Goal: Task Accomplishment & Management: Complete application form

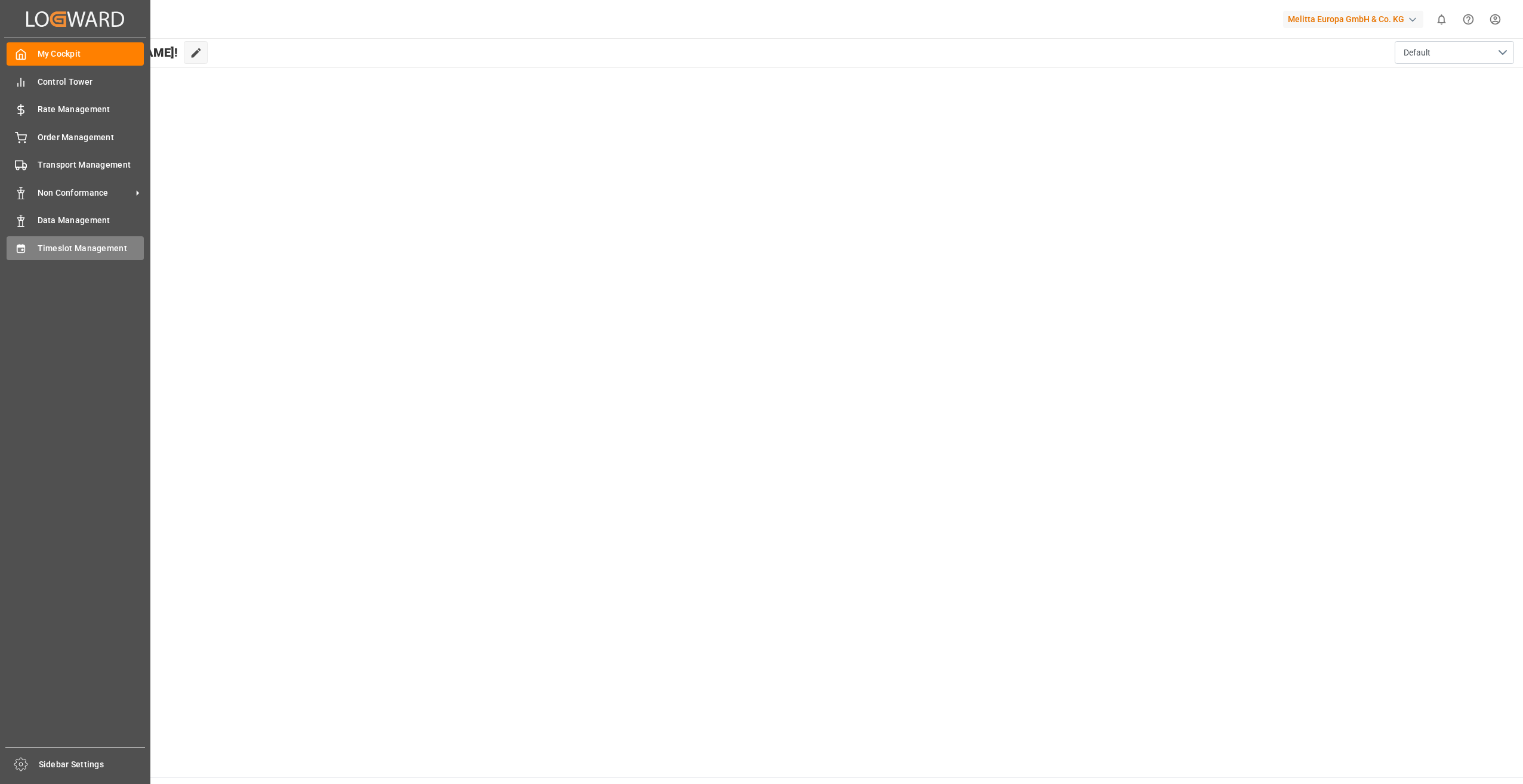
click at [101, 248] on span "Timeslot Management" at bounding box center [91, 248] width 107 height 13
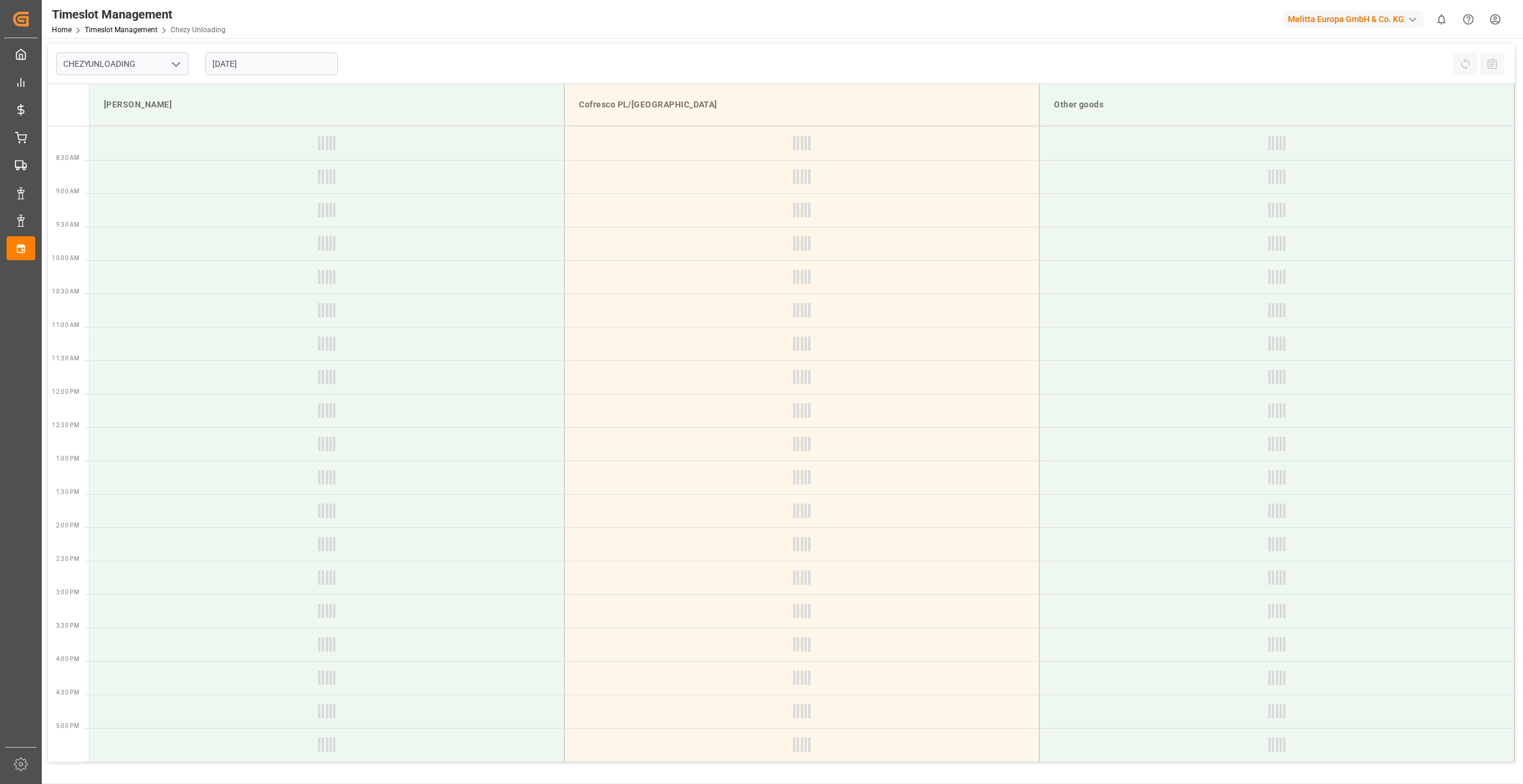
type input "Chezy Unloading"
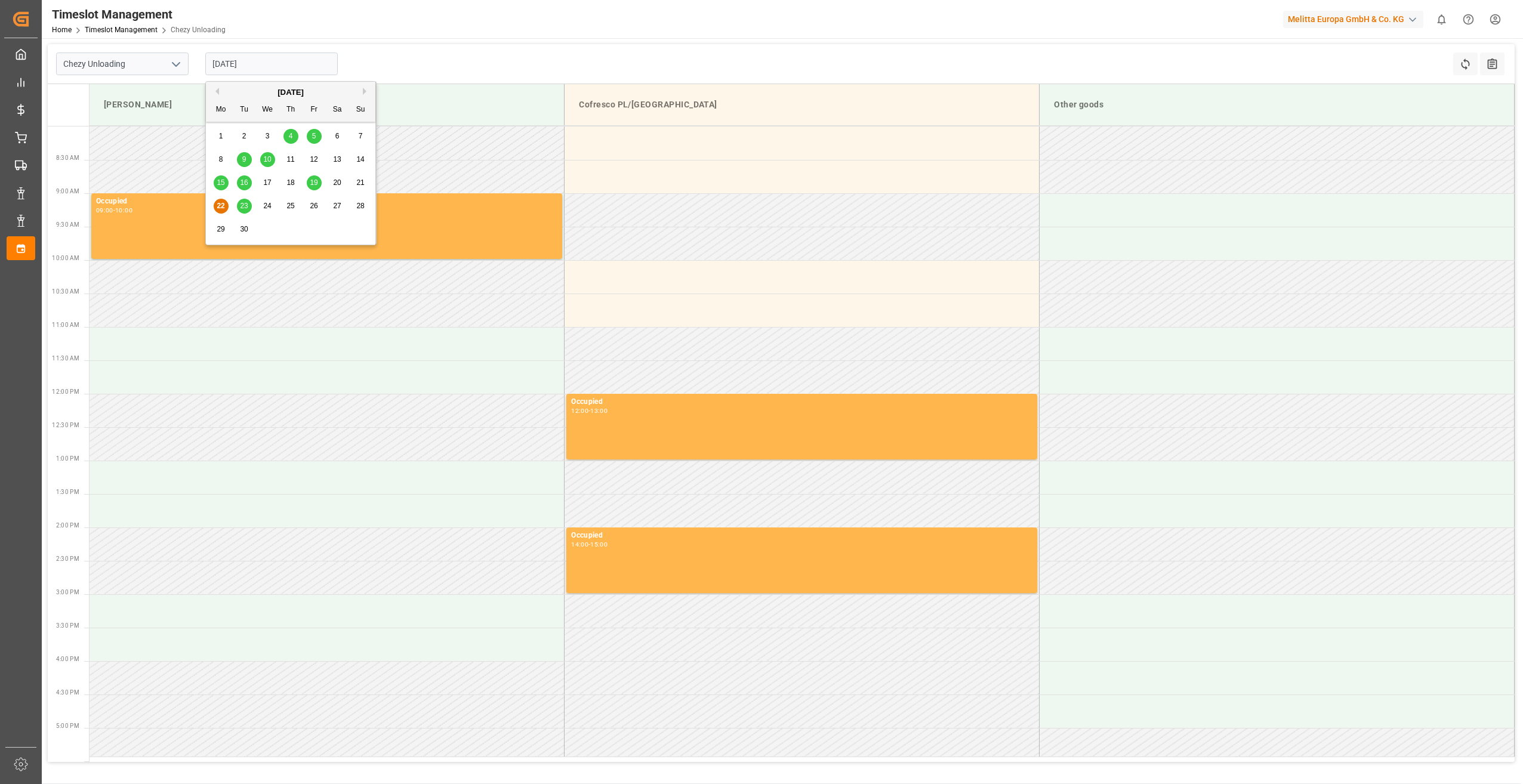
click at [237, 62] on input "[DATE]" at bounding box center [272, 63] width 132 height 22
click at [291, 206] on span "25" at bounding box center [290, 205] width 8 height 8
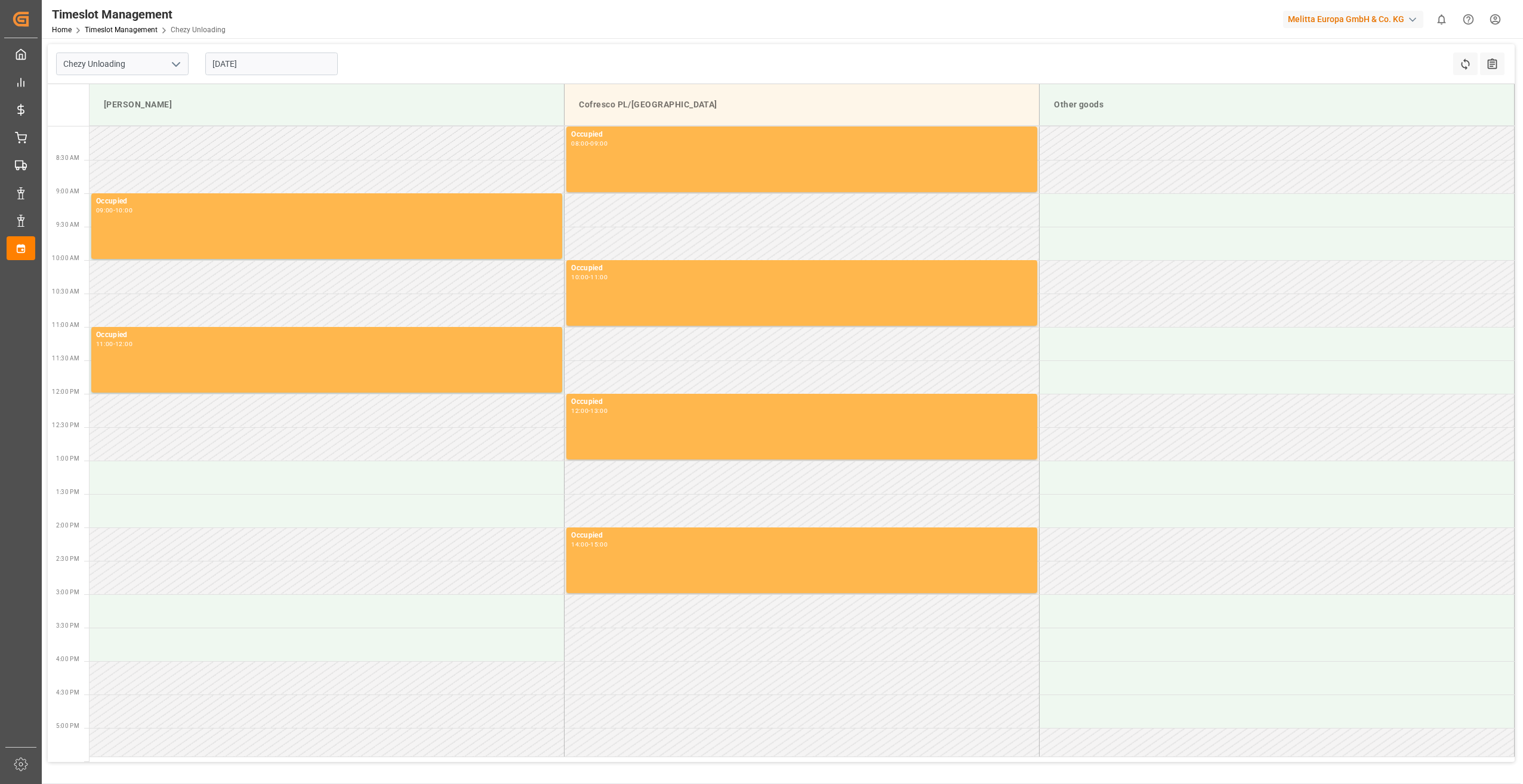
click at [249, 71] on input "[DATE]" at bounding box center [272, 63] width 132 height 22
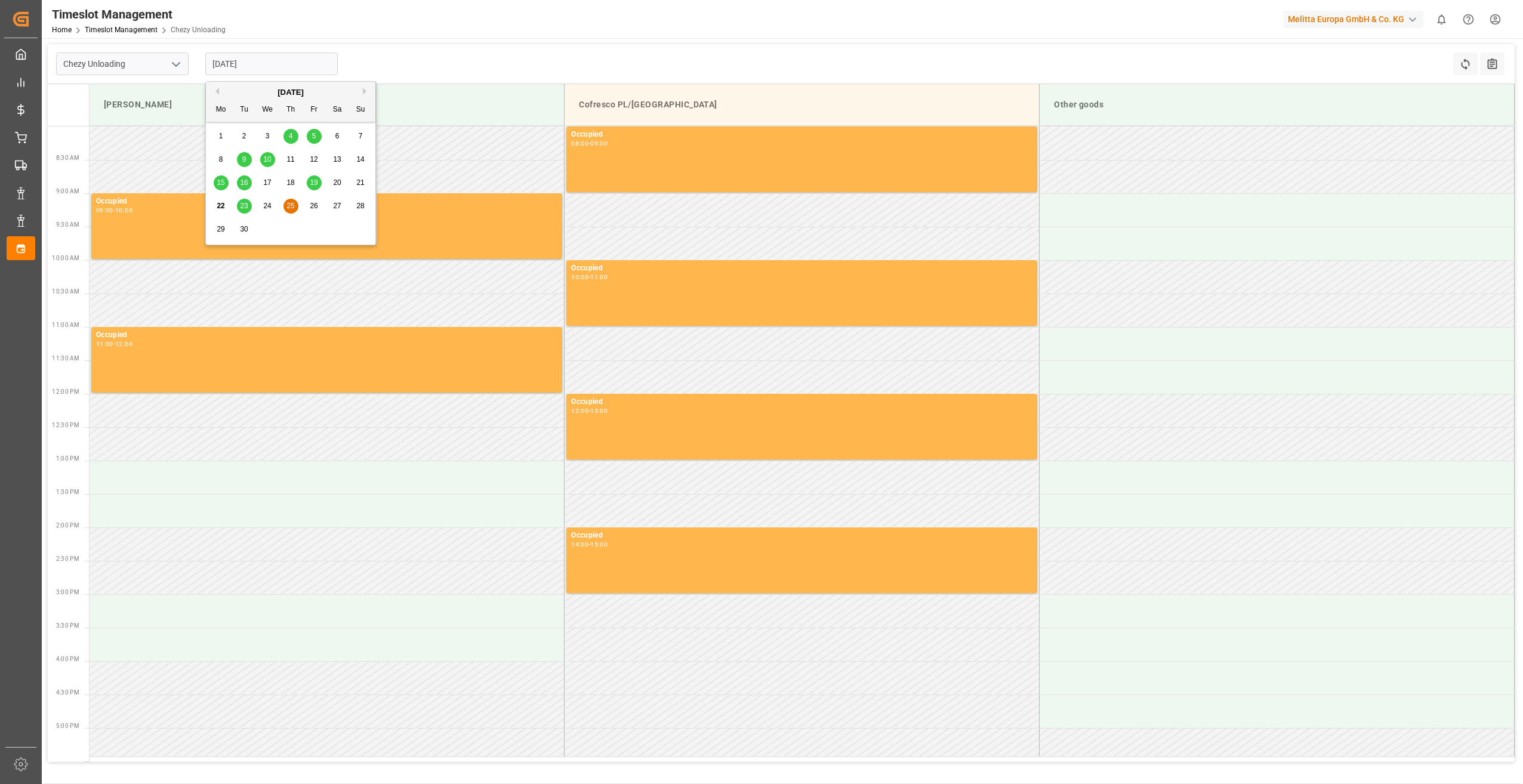
click at [306, 205] on div "26" at bounding box center [314, 206] width 15 height 14
type input "[DATE]"
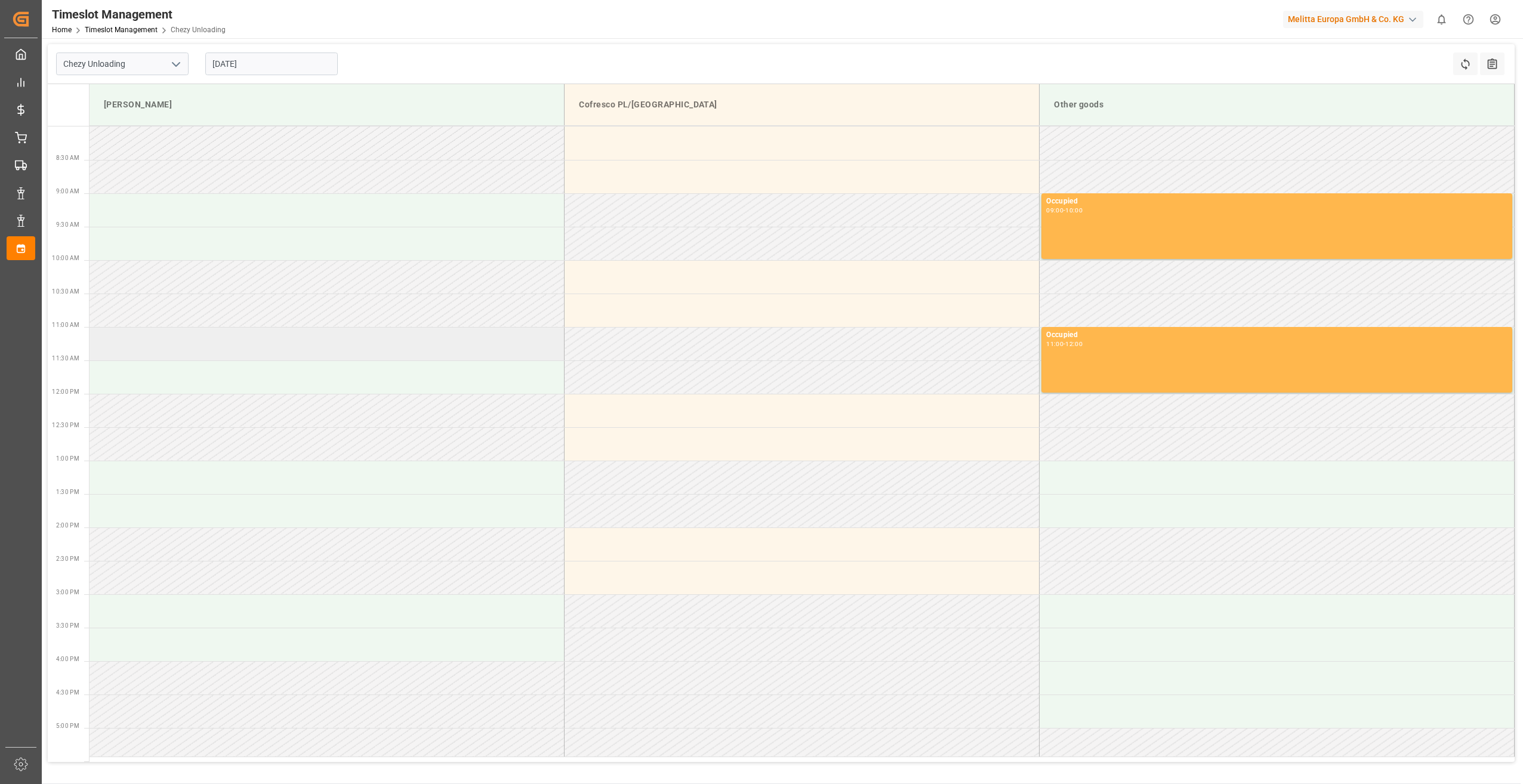
click at [166, 346] on td at bounding box center [327, 343] width 475 height 33
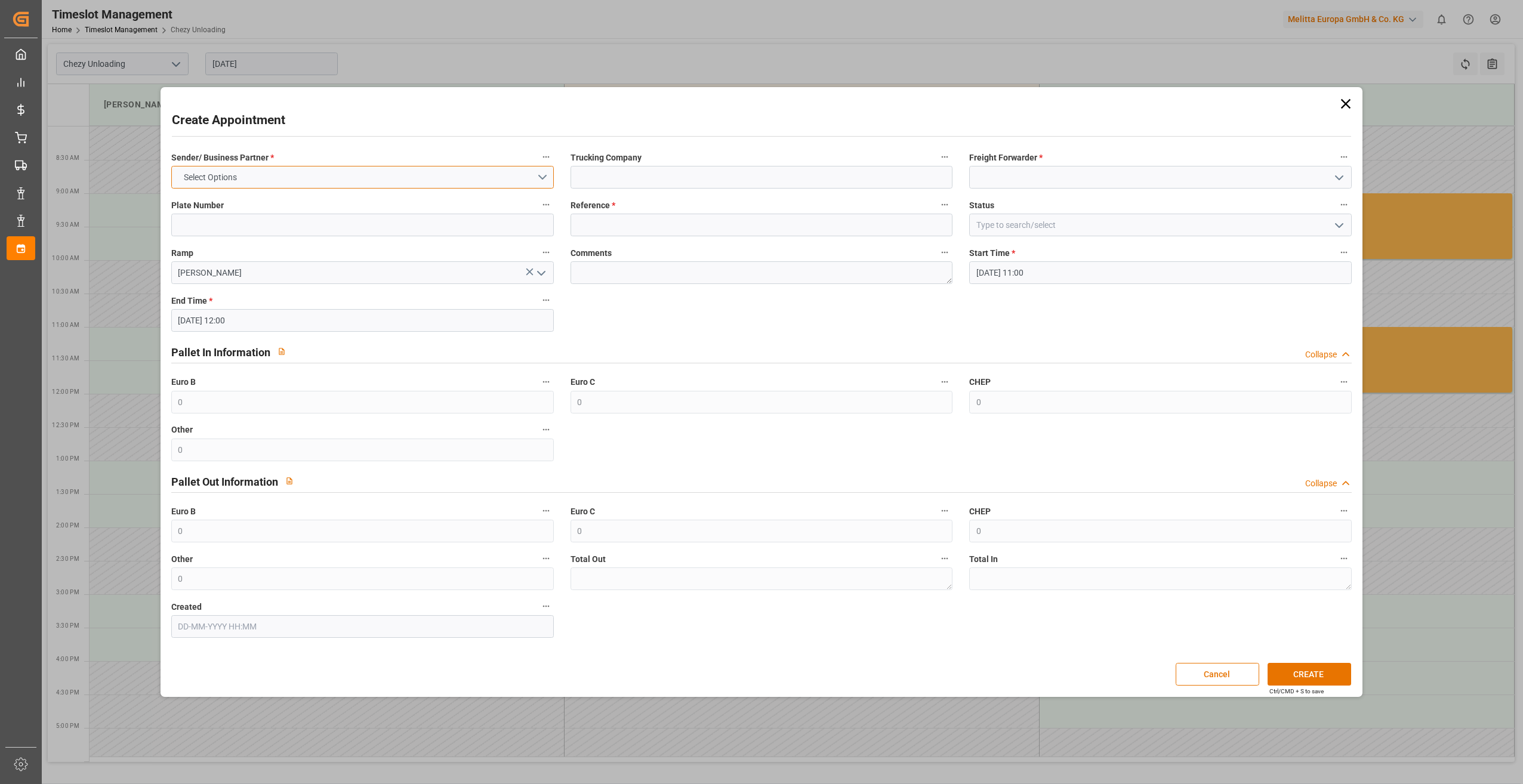
click at [297, 175] on button "Select Options" at bounding box center [363, 177] width 382 height 22
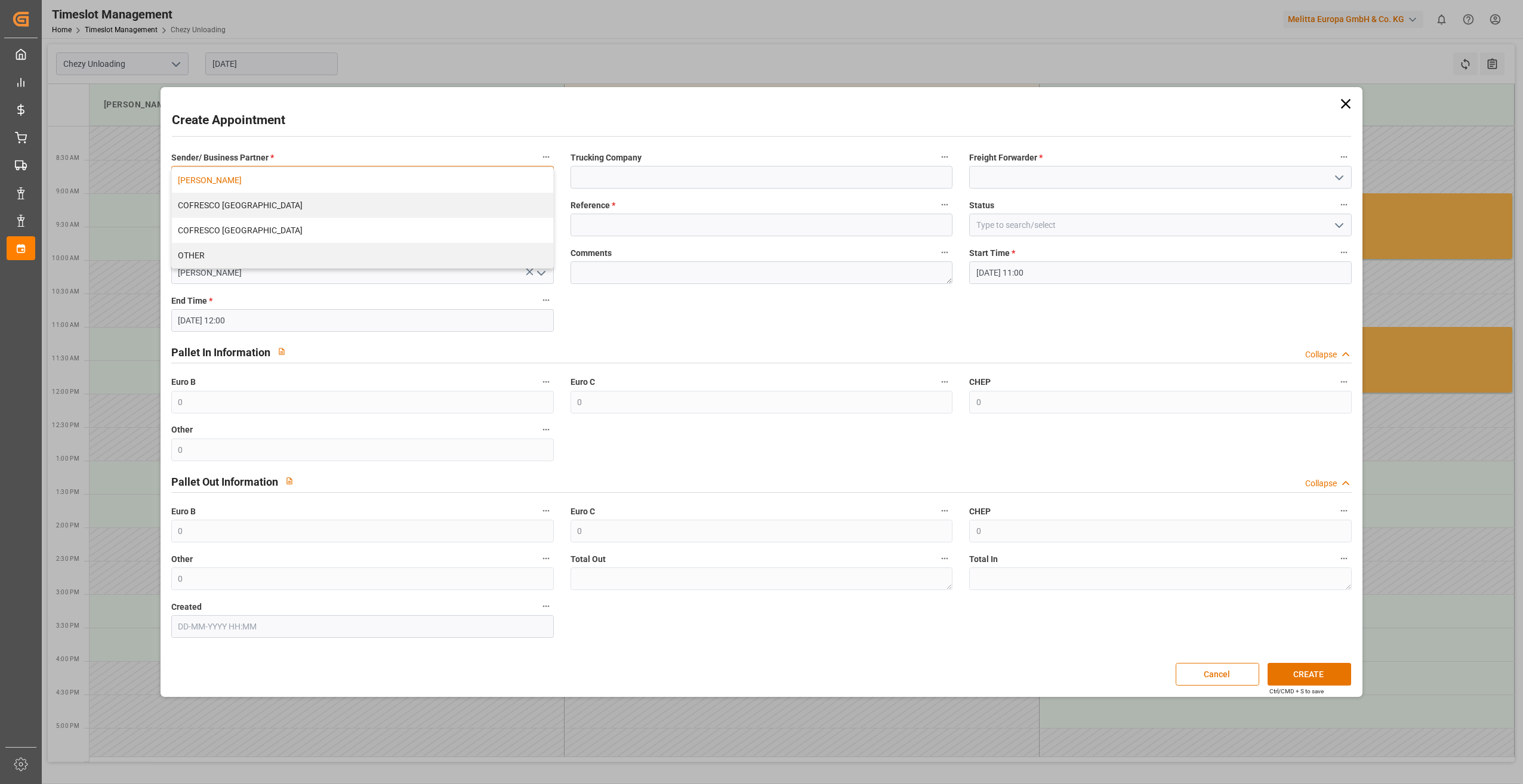
click at [291, 176] on div "[PERSON_NAME]" at bounding box center [362, 180] width 381 height 25
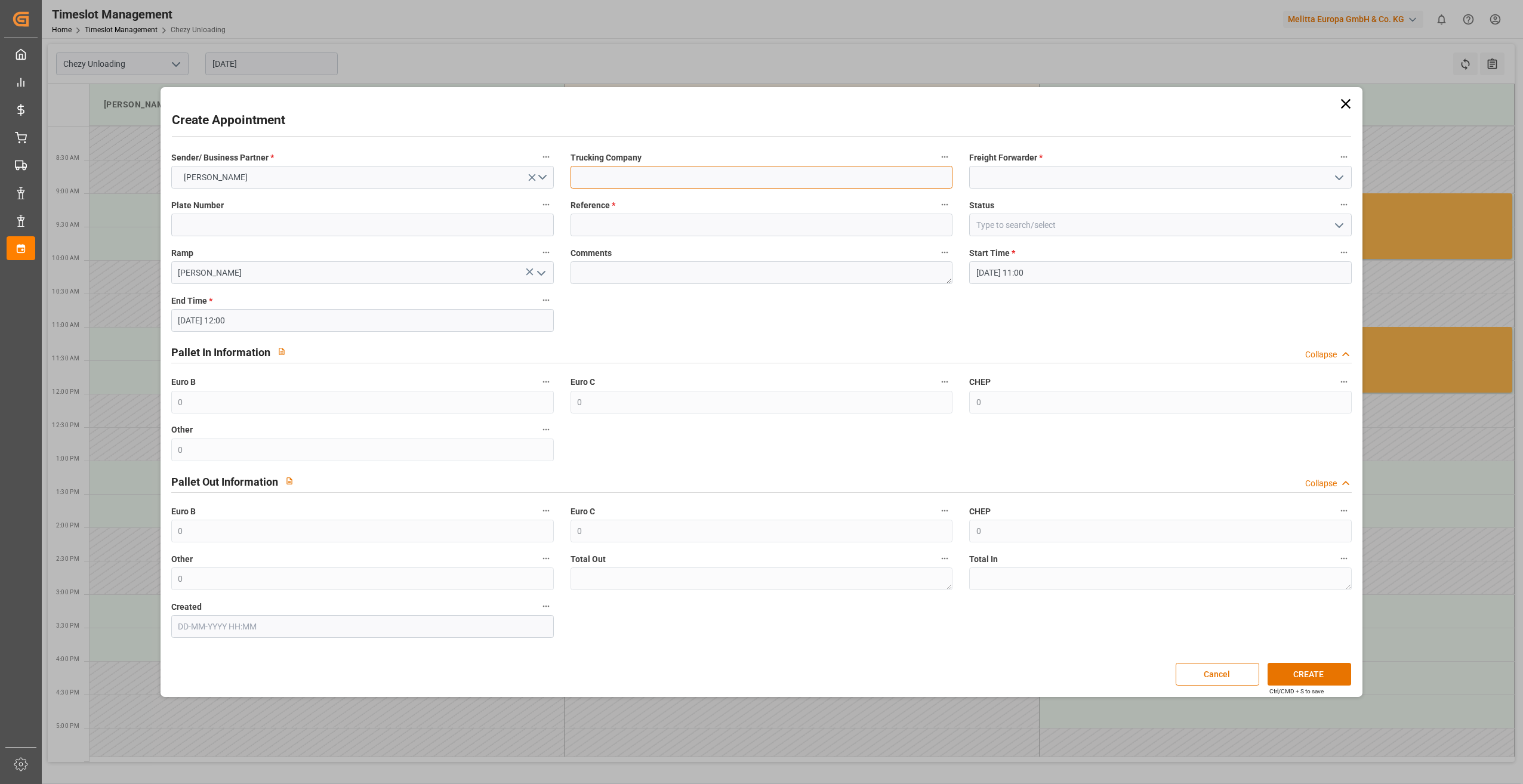
click at [632, 177] on input at bounding box center [762, 177] width 382 height 22
type input "lkw [PERSON_NAME]"
click at [1058, 184] on input at bounding box center [1160, 177] width 382 height 22
click at [1027, 198] on div "LKW [PERSON_NAME]" at bounding box center [1160, 204] width 381 height 27
type input "LKW [PERSON_NAME]"
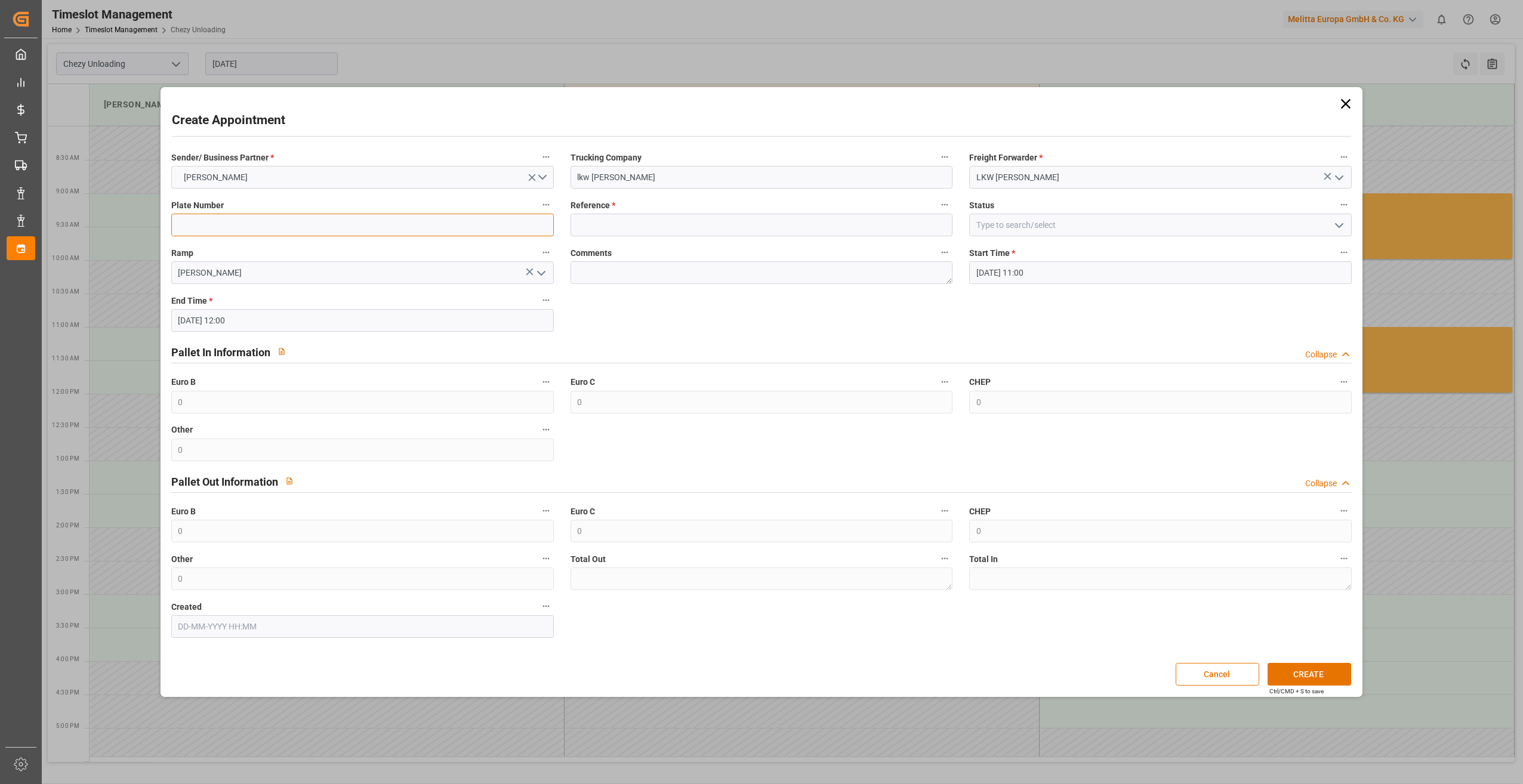
click at [398, 227] on input at bounding box center [363, 224] width 382 height 22
click at [707, 229] on input at bounding box center [762, 224] width 382 height 22
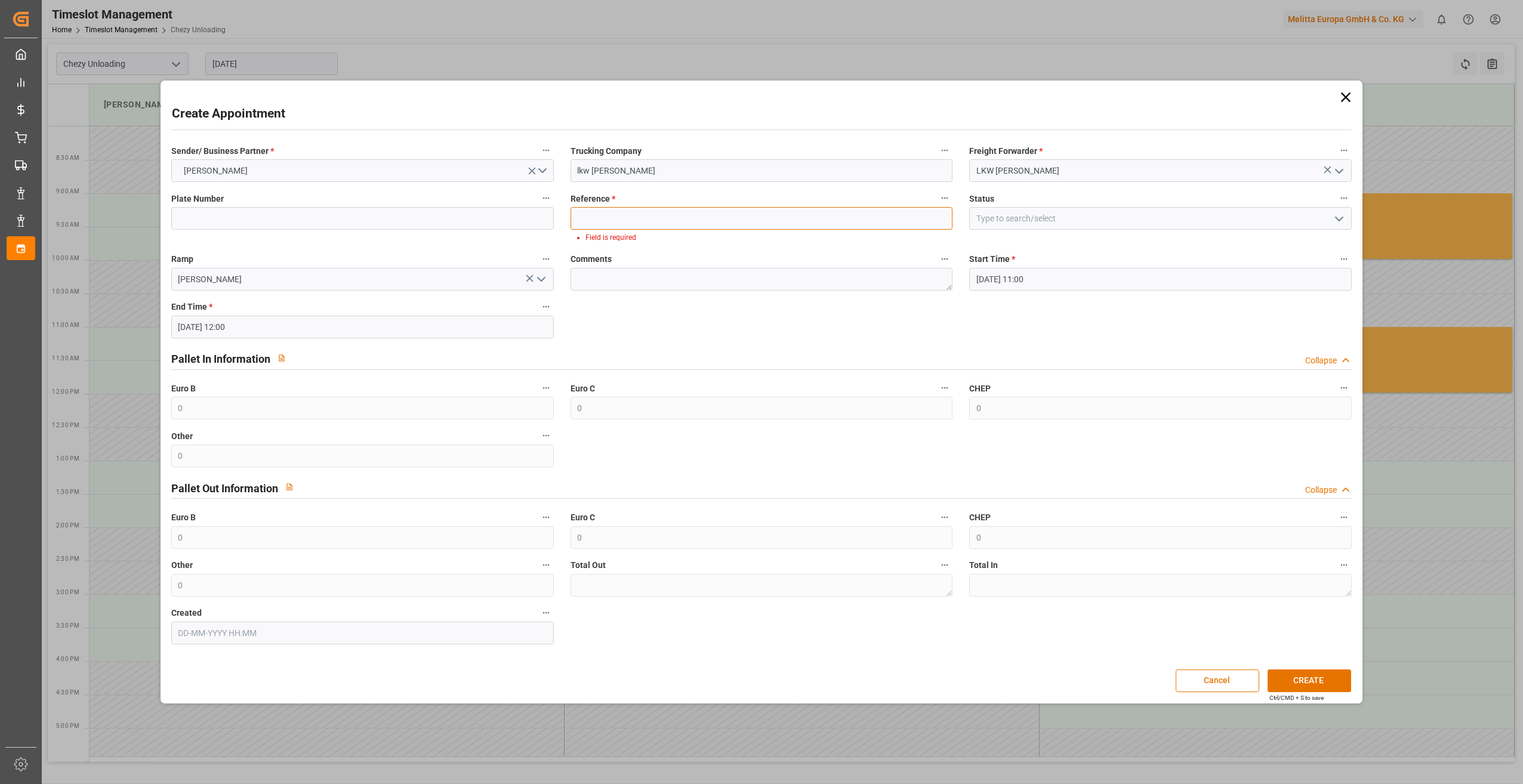
click at [616, 210] on input at bounding box center [762, 218] width 382 height 22
paste input "400053149"
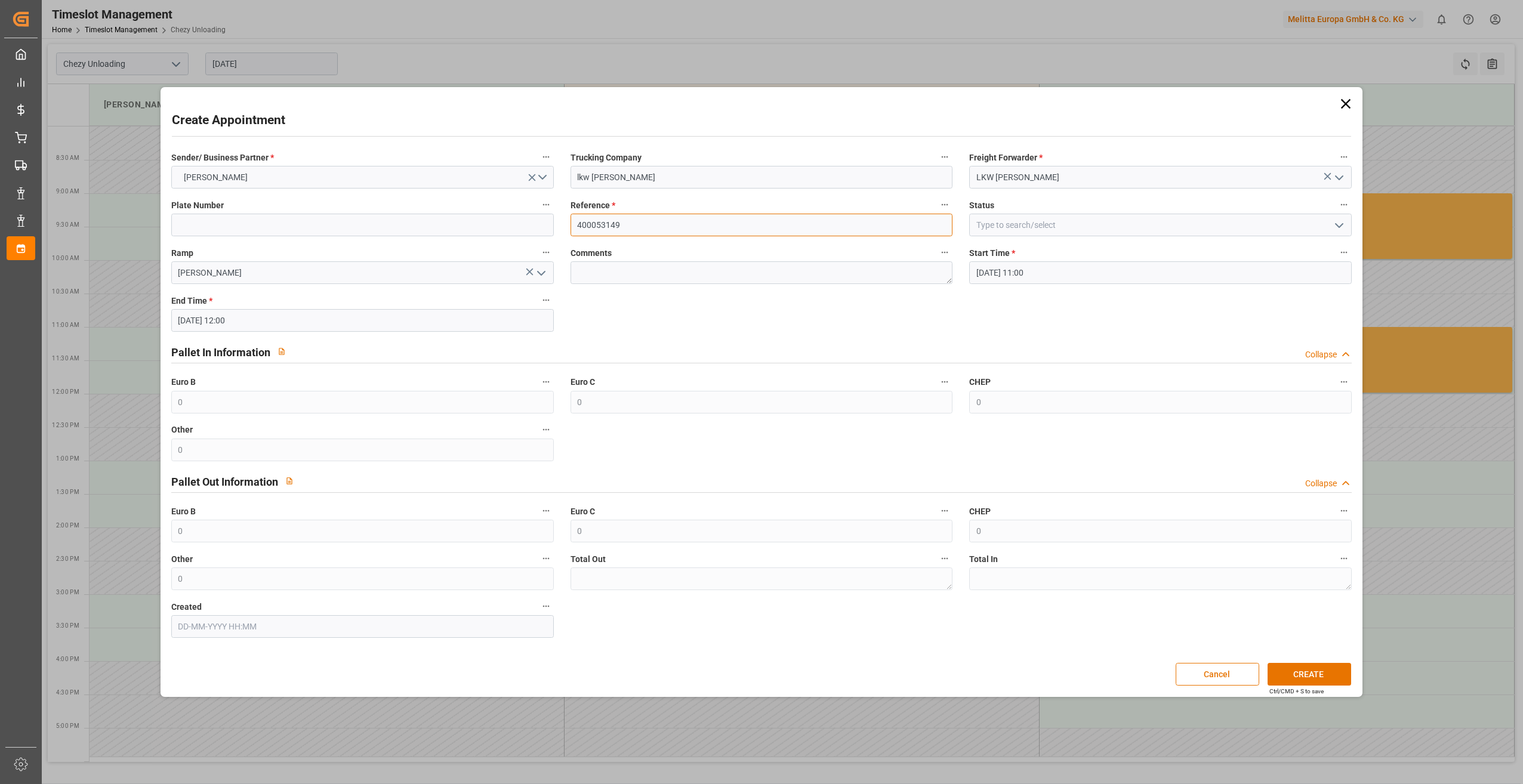
type input "400053149"
click at [1062, 271] on input "[DATE] 11:00" at bounding box center [1160, 272] width 382 height 22
click at [305, 509] on label "Euro B" at bounding box center [363, 511] width 382 height 17
click at [539, 509] on button "Euro B" at bounding box center [546, 510] width 15 height 15
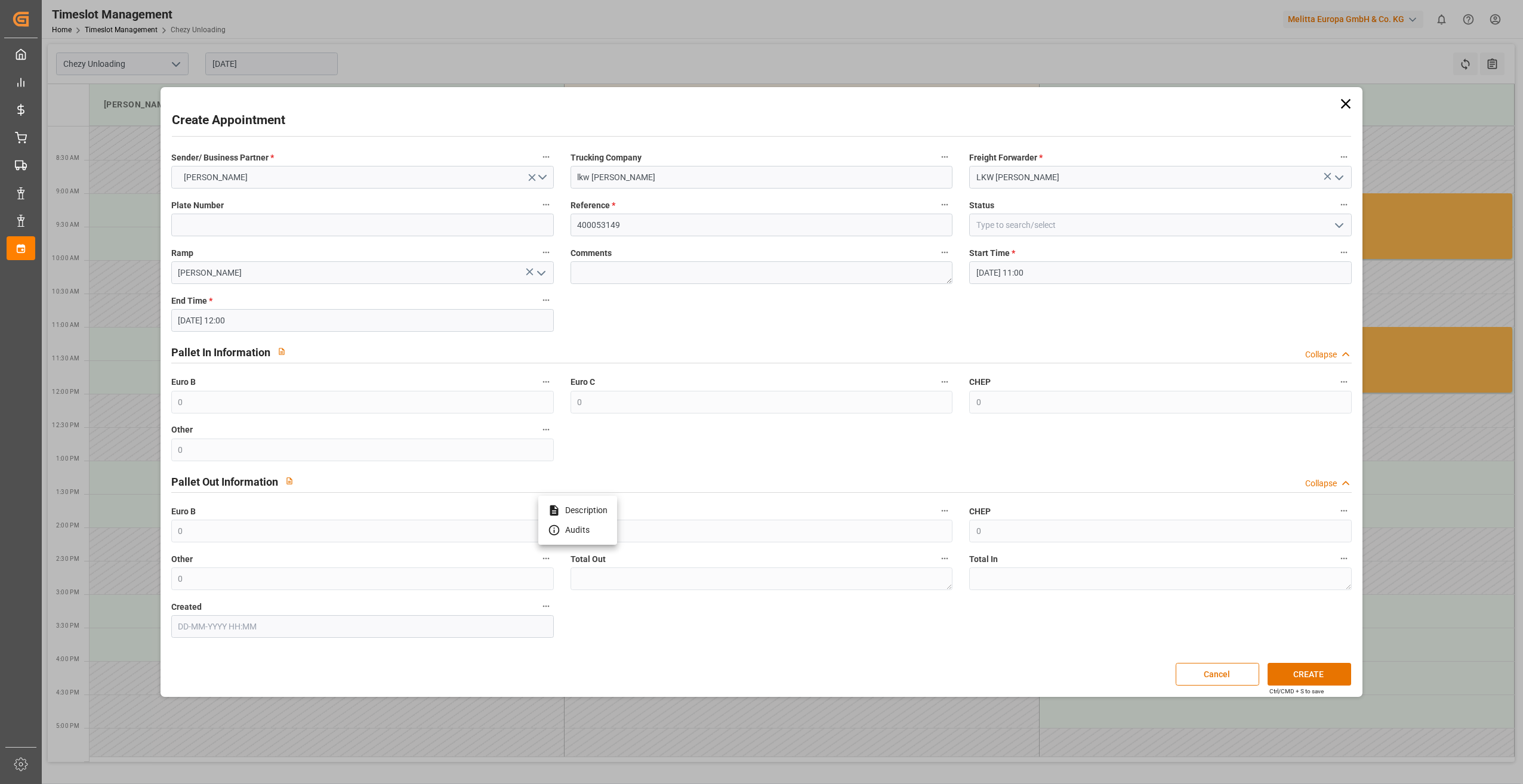
click at [672, 395] on div at bounding box center [761, 392] width 1523 height 784
click at [1339, 664] on button "CREATE" at bounding box center [1310, 673] width 84 height 22
